Goal: Information Seeking & Learning: Learn about a topic

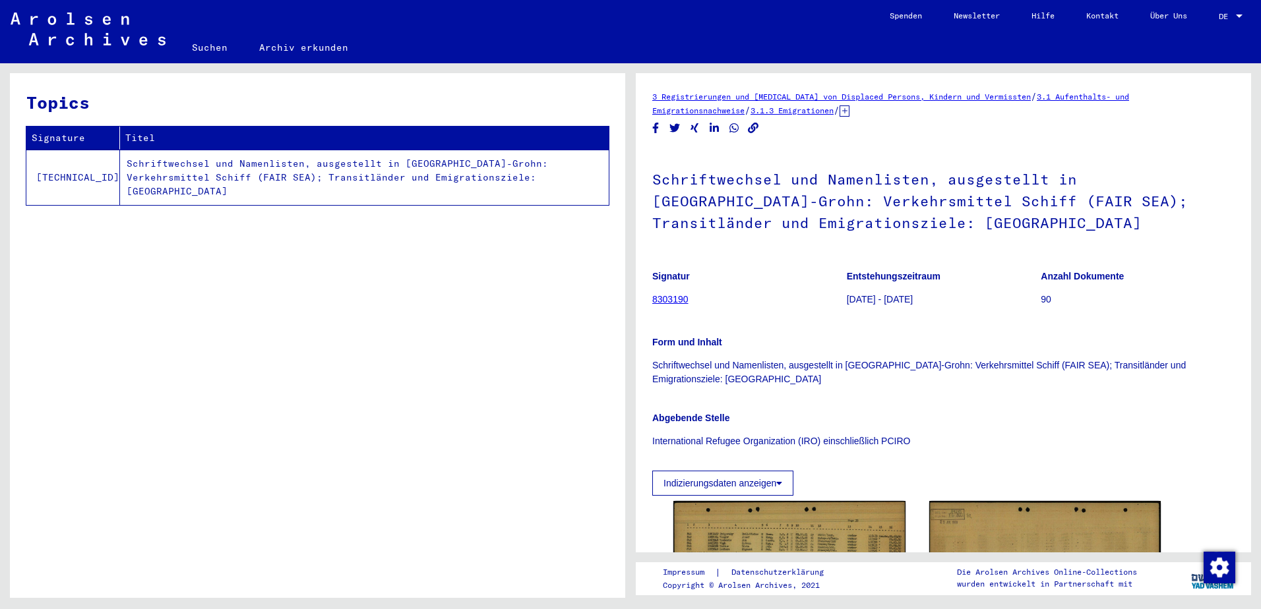
scroll to position [220, 0]
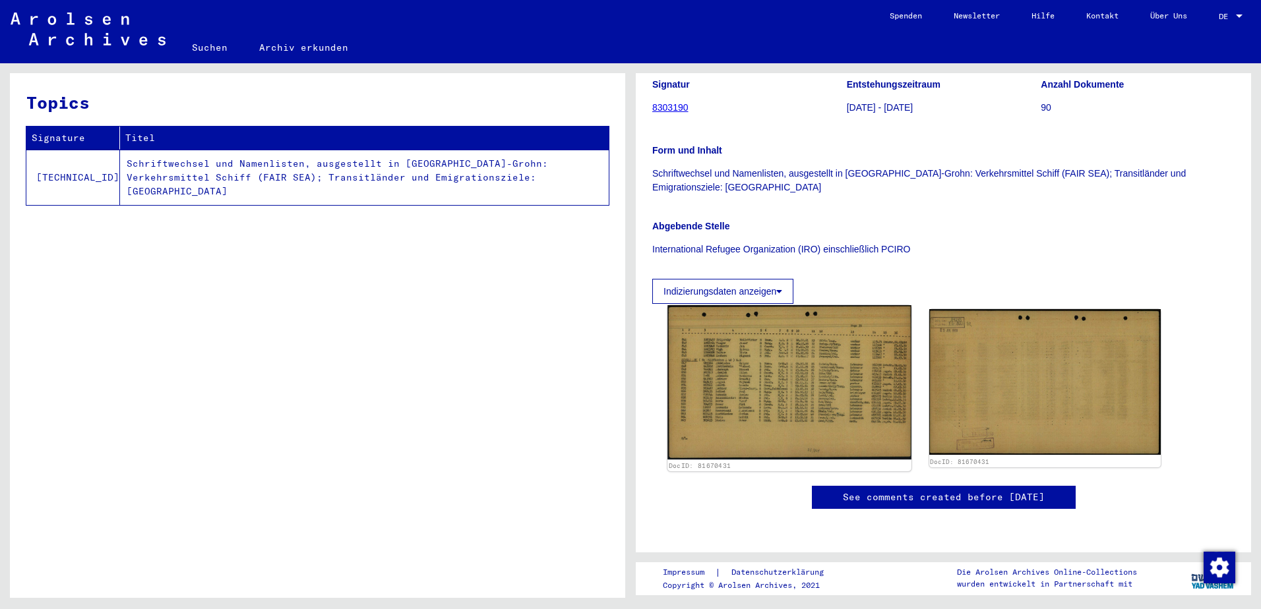
click at [830, 305] on img at bounding box center [789, 382] width 243 height 154
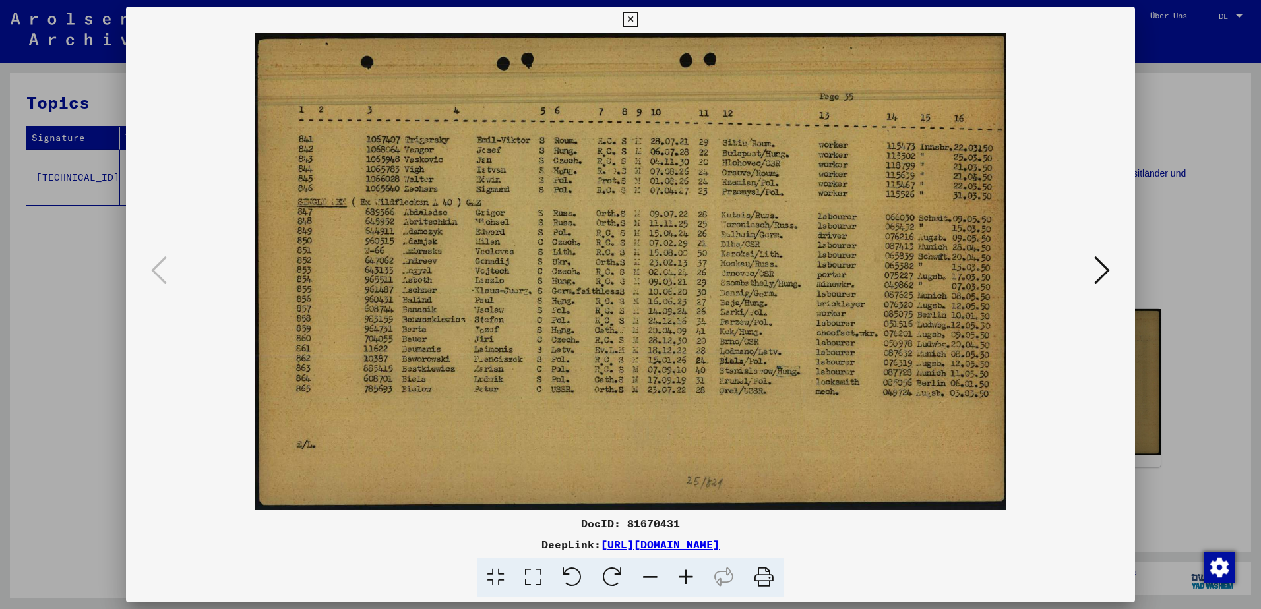
click at [24, 289] on div at bounding box center [630, 304] width 1261 height 609
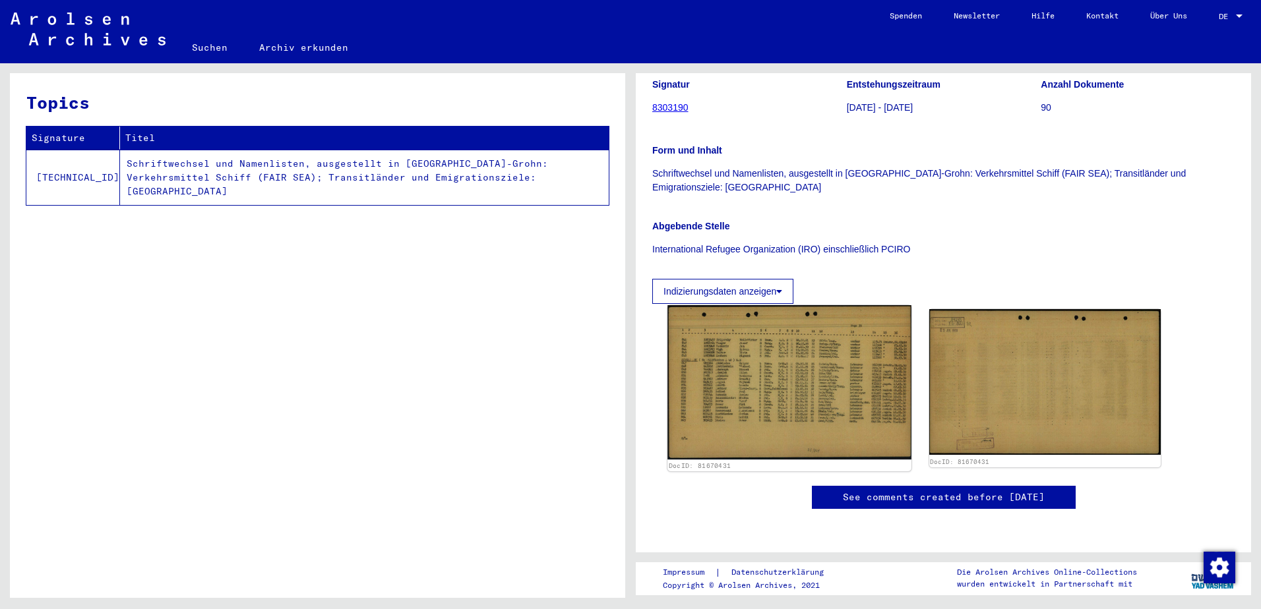
click at [877, 326] on img at bounding box center [789, 382] width 243 height 154
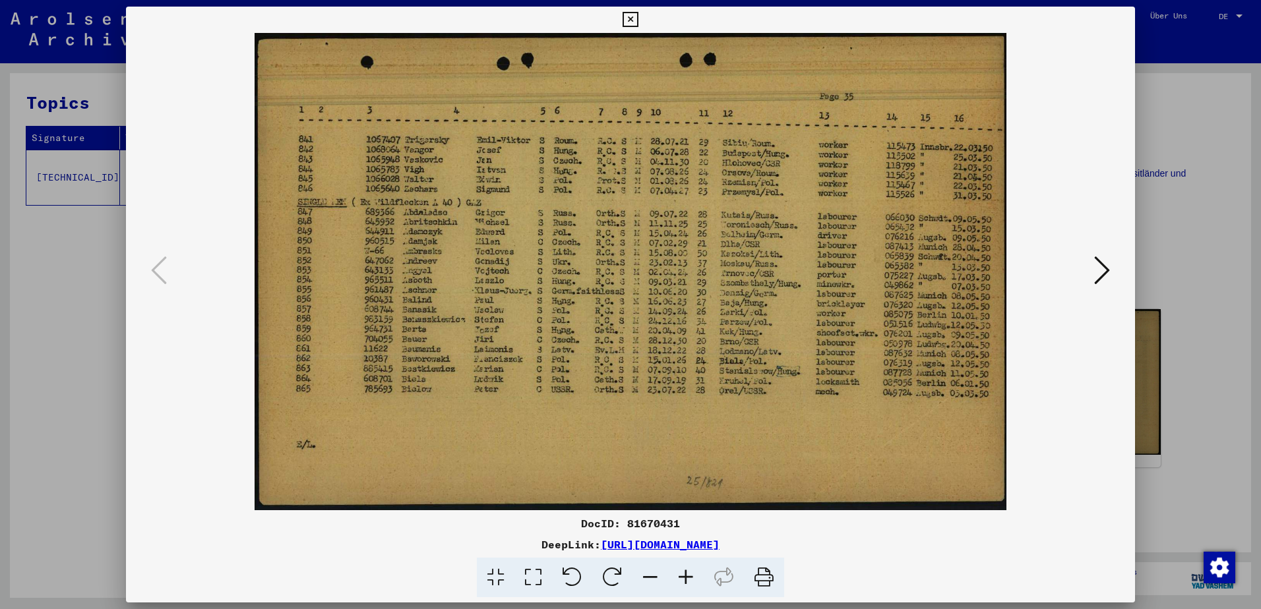
click at [1214, 155] on div at bounding box center [630, 304] width 1261 height 609
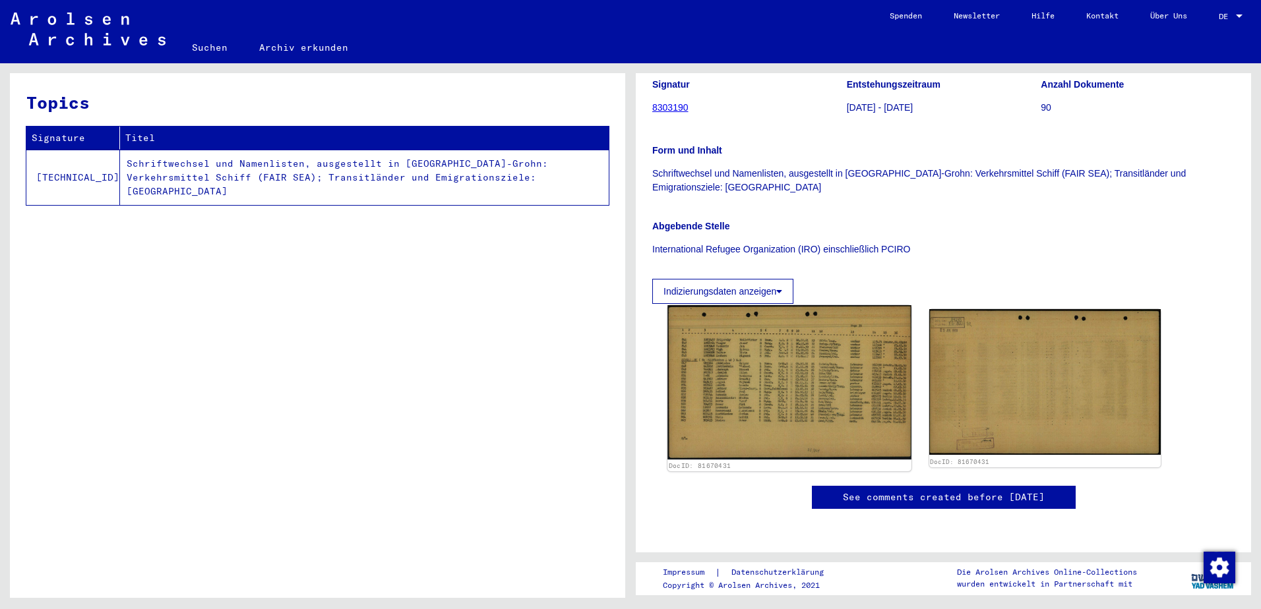
click at [812, 338] on img at bounding box center [789, 382] width 243 height 154
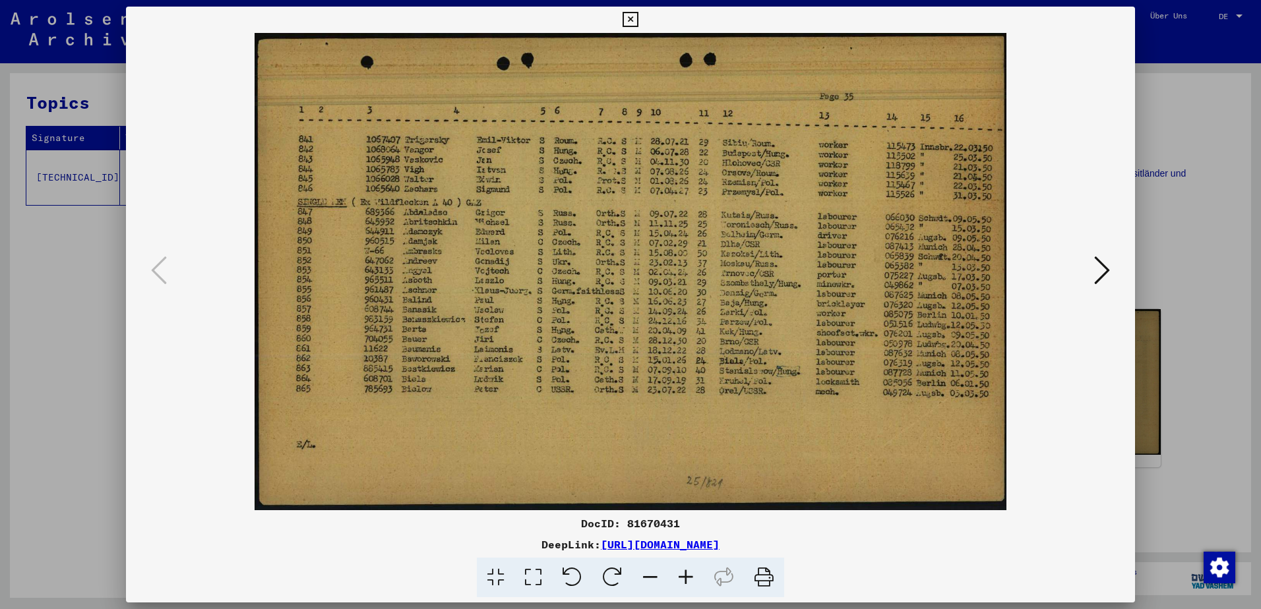
click at [737, 202] on img at bounding box center [630, 272] width 919 height 478
click at [1183, 217] on div at bounding box center [630, 304] width 1261 height 609
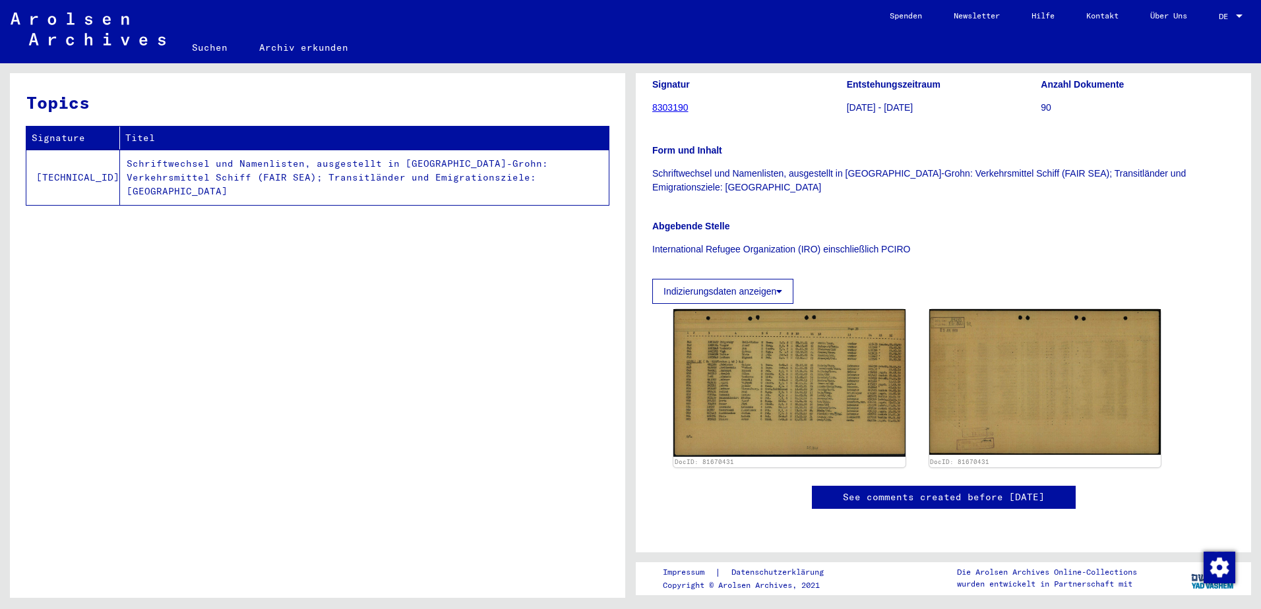
click at [673, 102] on link "8303190" at bounding box center [670, 107] width 36 height 11
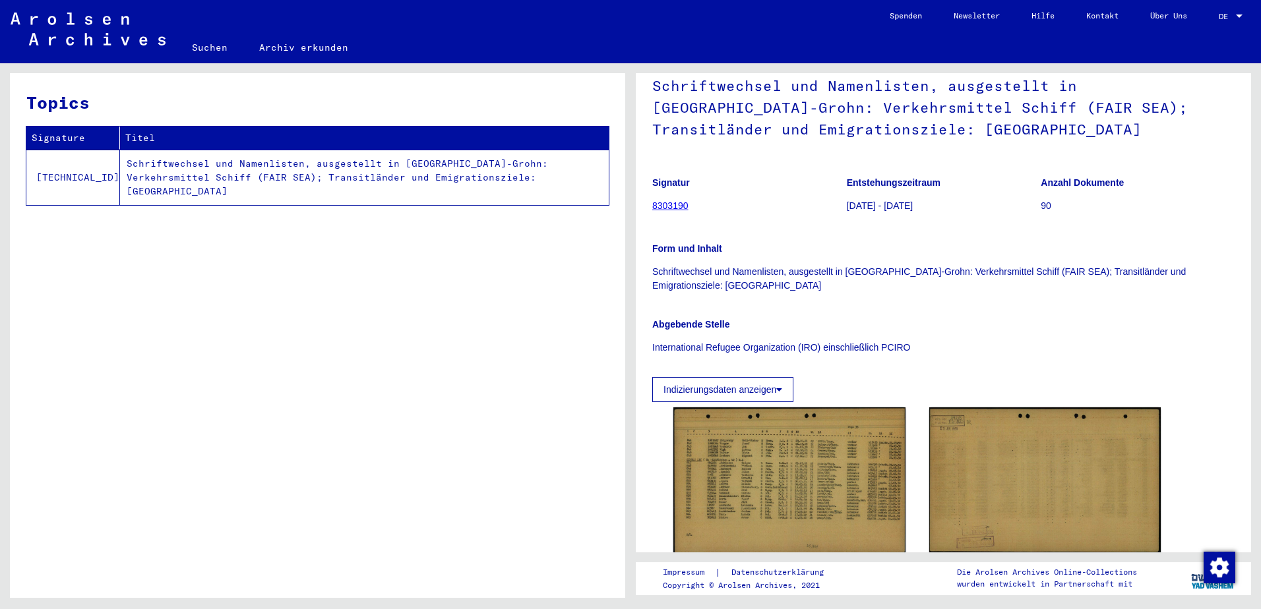
scroll to position [0, 0]
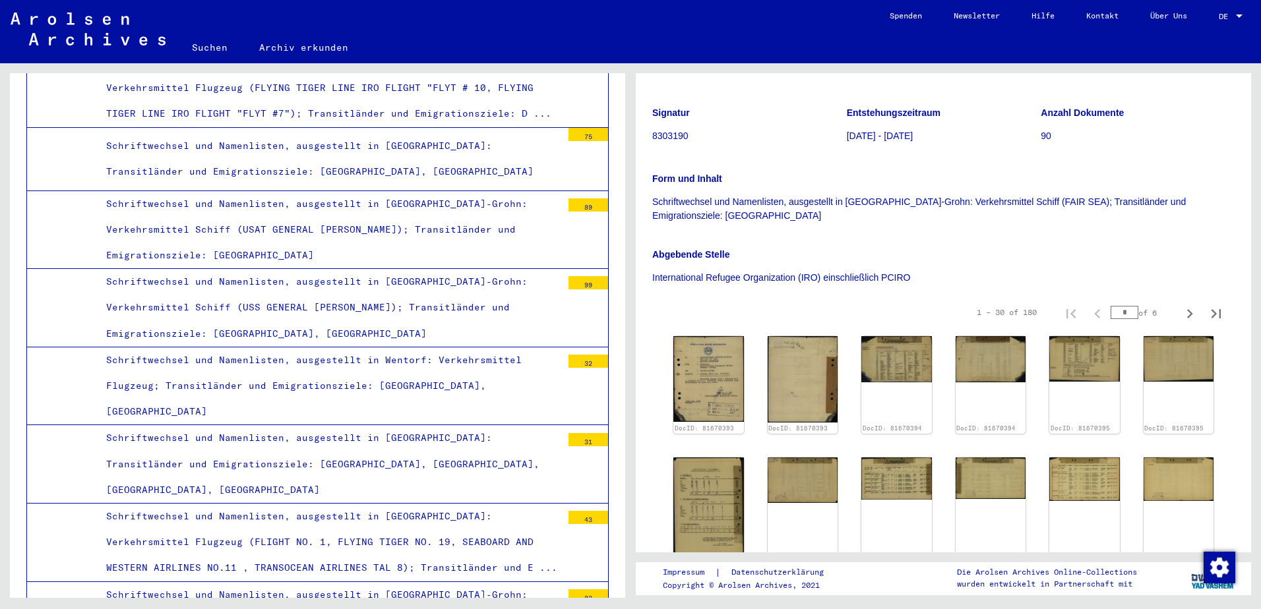
scroll to position [440, 0]
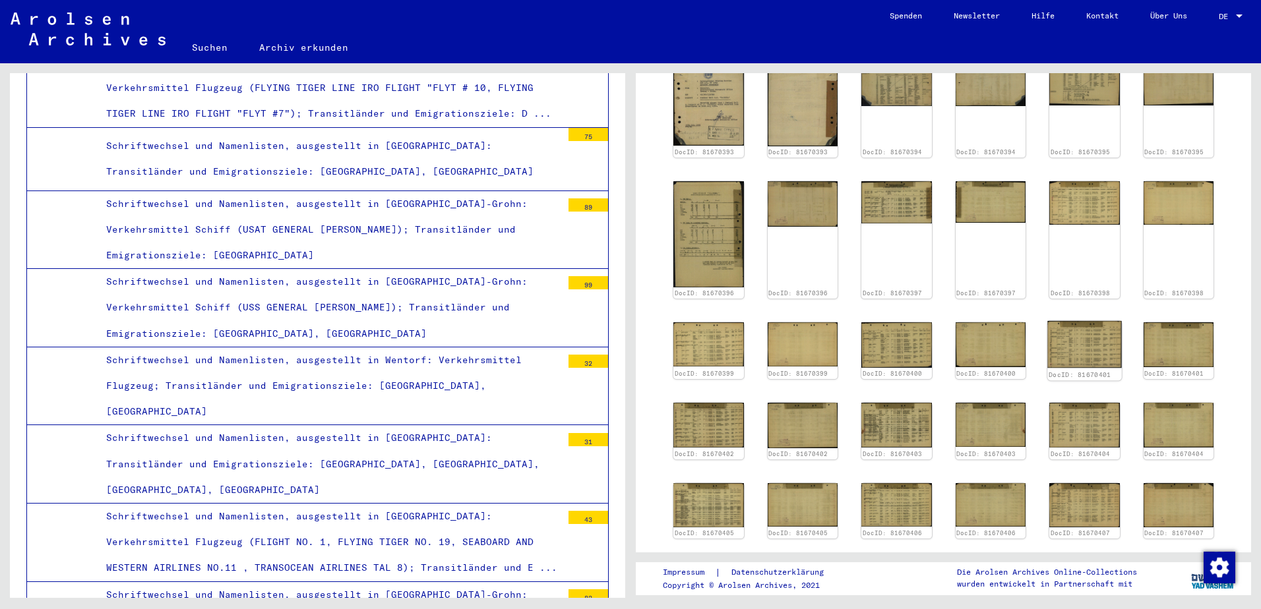
click at [1117, 345] on img at bounding box center [1084, 344] width 74 height 47
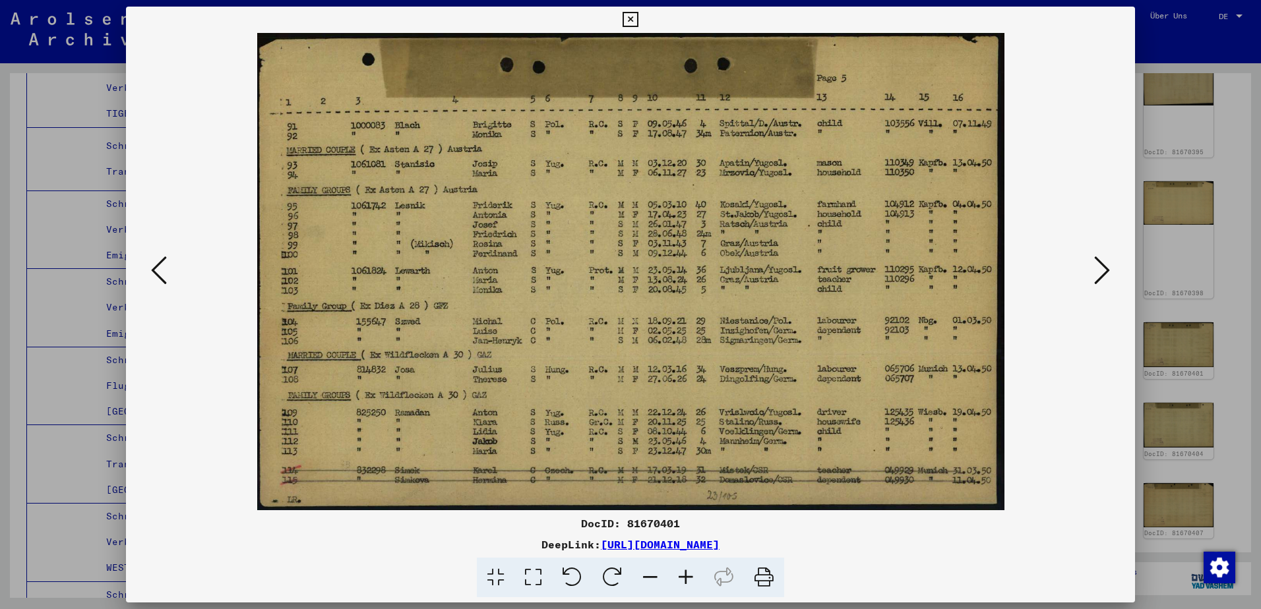
click at [1202, 243] on div at bounding box center [630, 304] width 1261 height 609
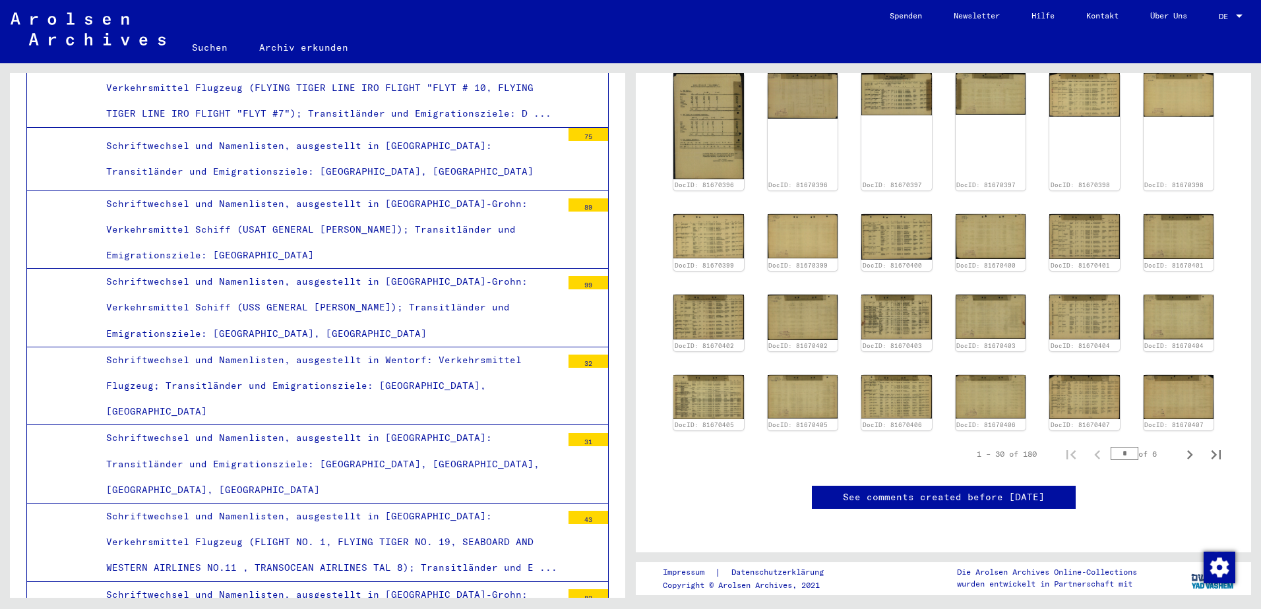
scroll to position [654, 0]
